Goal: Check status

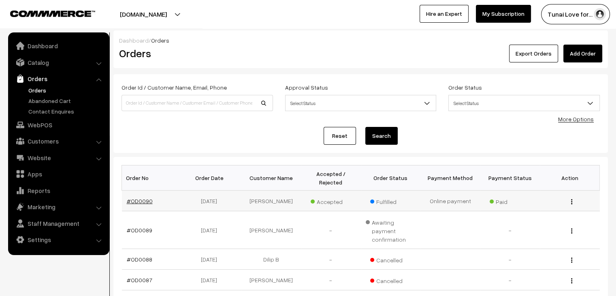
click at [138, 197] on link "#OD0090" at bounding box center [140, 200] width 26 height 7
